Goal: Task Accomplishment & Management: Use online tool/utility

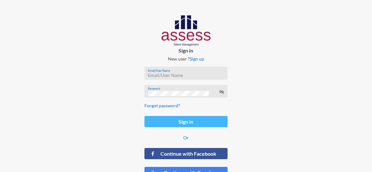
type input "ranaesmat"
click at [169, 120] on button "Sign in" at bounding box center [185, 121] width 83 height 11
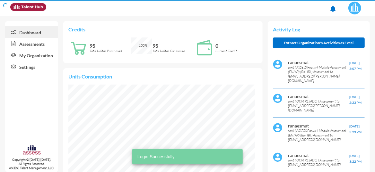
scroll to position [41, 83]
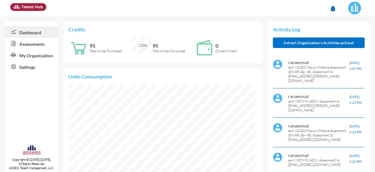
click at [28, 41] on link "Assessments" at bounding box center [31, 44] width 53 height 12
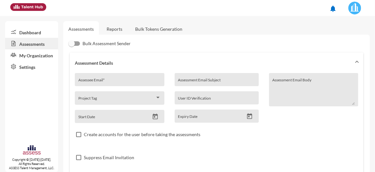
click at [107, 30] on link "Reports" at bounding box center [114, 29] width 26 height 16
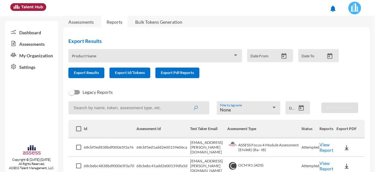
scroll to position [11, 0]
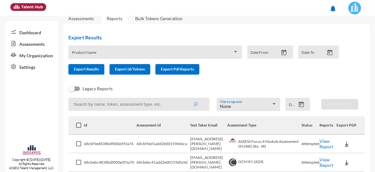
click at [325, 148] on link "View Report" at bounding box center [326, 144] width 14 height 11
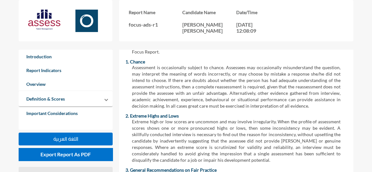
scroll to position [1868, 0]
